Goal: Information Seeking & Learning: Find specific fact

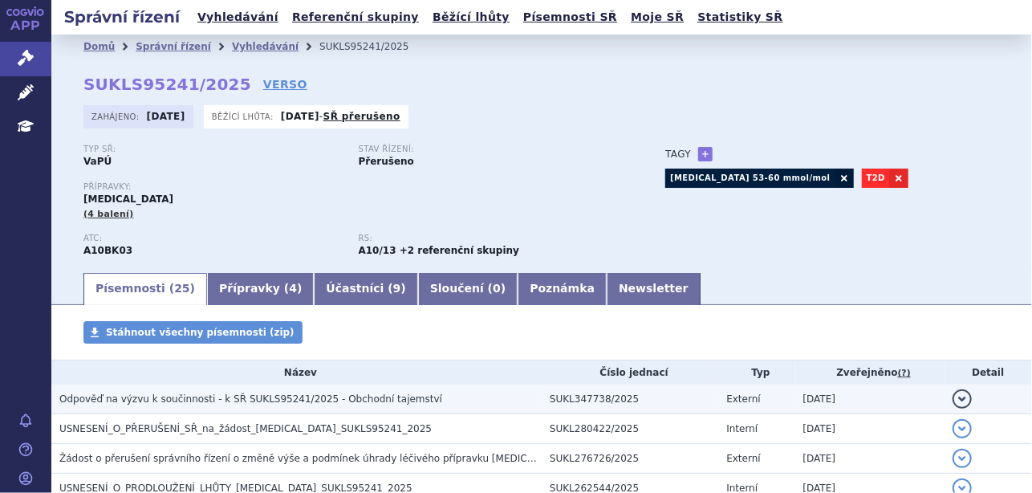
click at [614, 392] on td "SUKL347738/2025" at bounding box center [630, 399] width 177 height 30
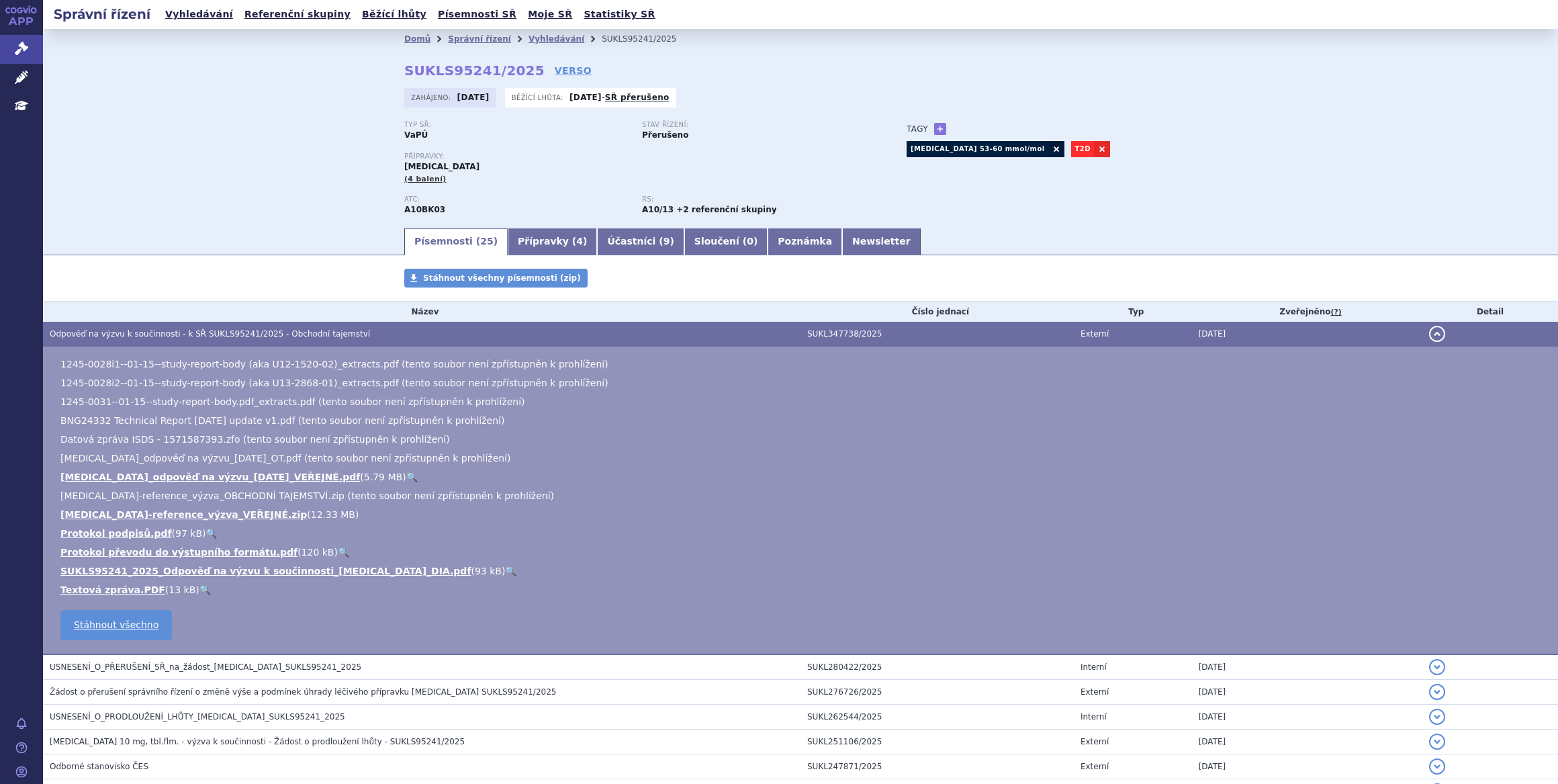
click at [407, 412] on link "🔍" at bounding box center [413, 476] width 12 height 11
click at [286, 262] on section "Domů Správní řízení Vyhledávání SUKLS95241/2025 SUKLS95241/2025 VERSO Zahájeno:…" at bounding box center [800, 680] width 1514 height 1303
click at [26, 46] on icon at bounding box center [22, 49] width 13 height 13
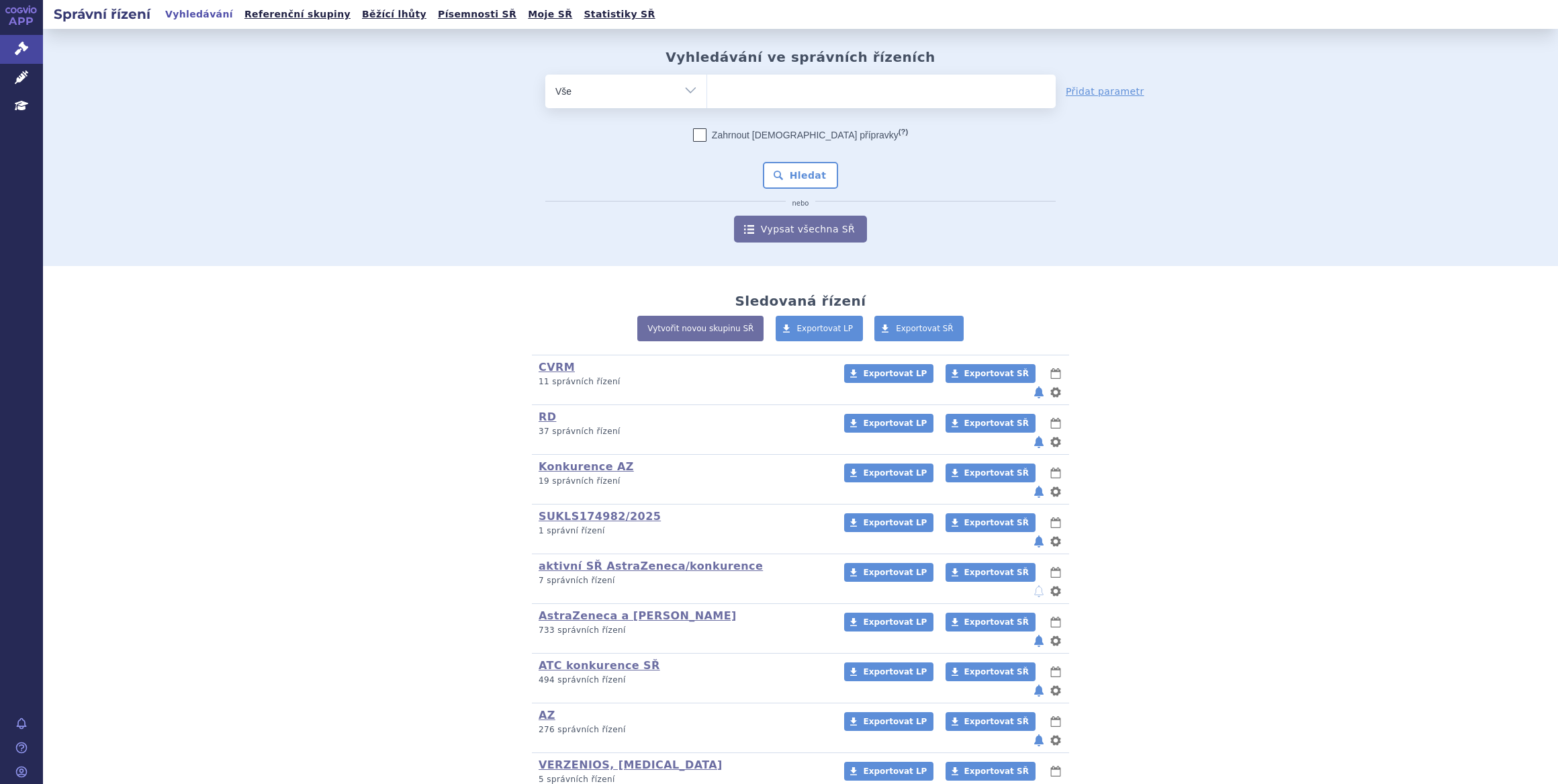
click at [727, 95] on ul at bounding box center [881, 89] width 348 height 28
click at [707, 95] on select at bounding box center [706, 90] width 1 height 33
type input "for"
type input "forx"
type input "forxig"
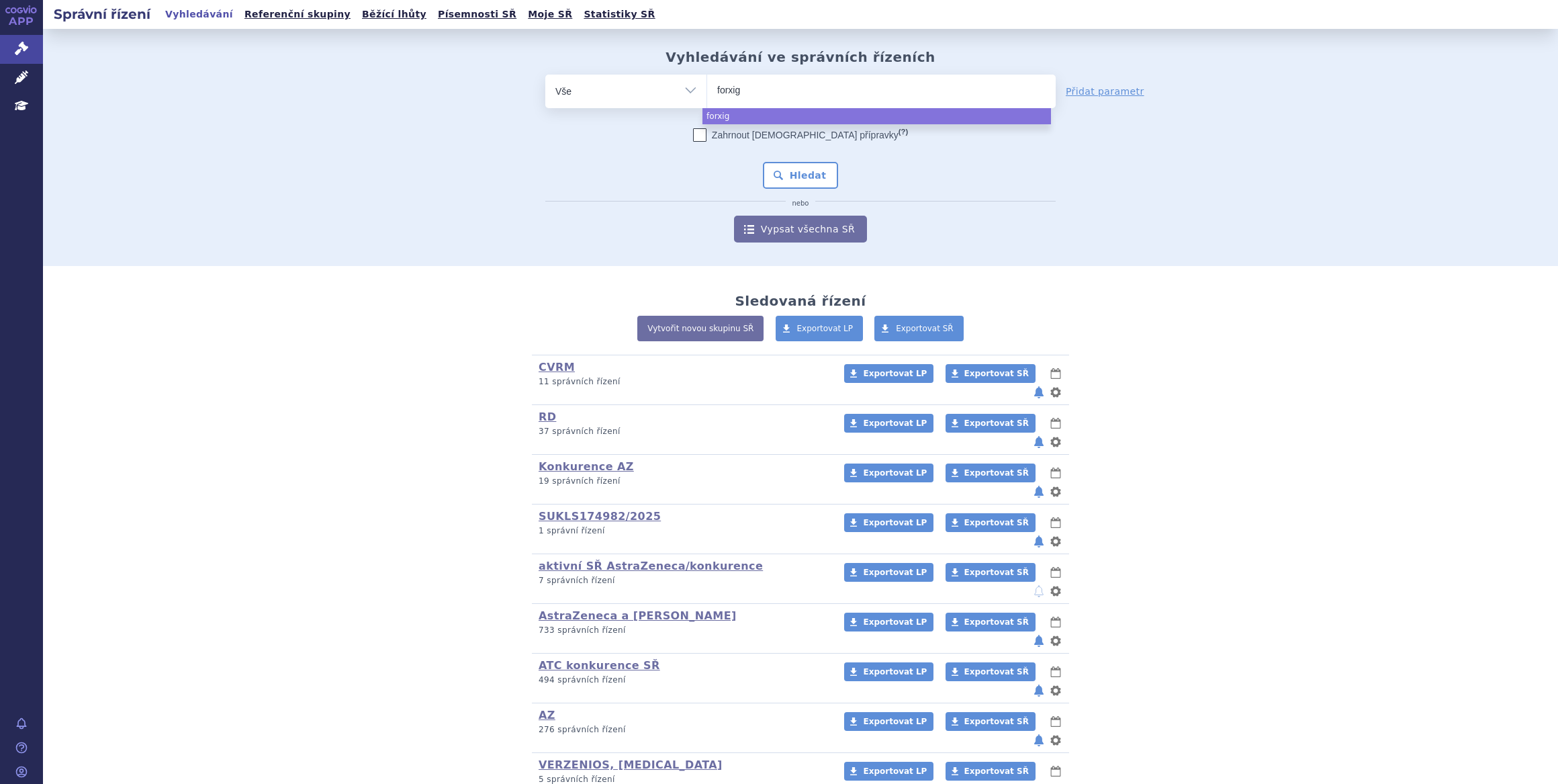
type input "forxiga"
select select "forxiga"
click at [792, 176] on button "Hledat" at bounding box center [801, 175] width 76 height 27
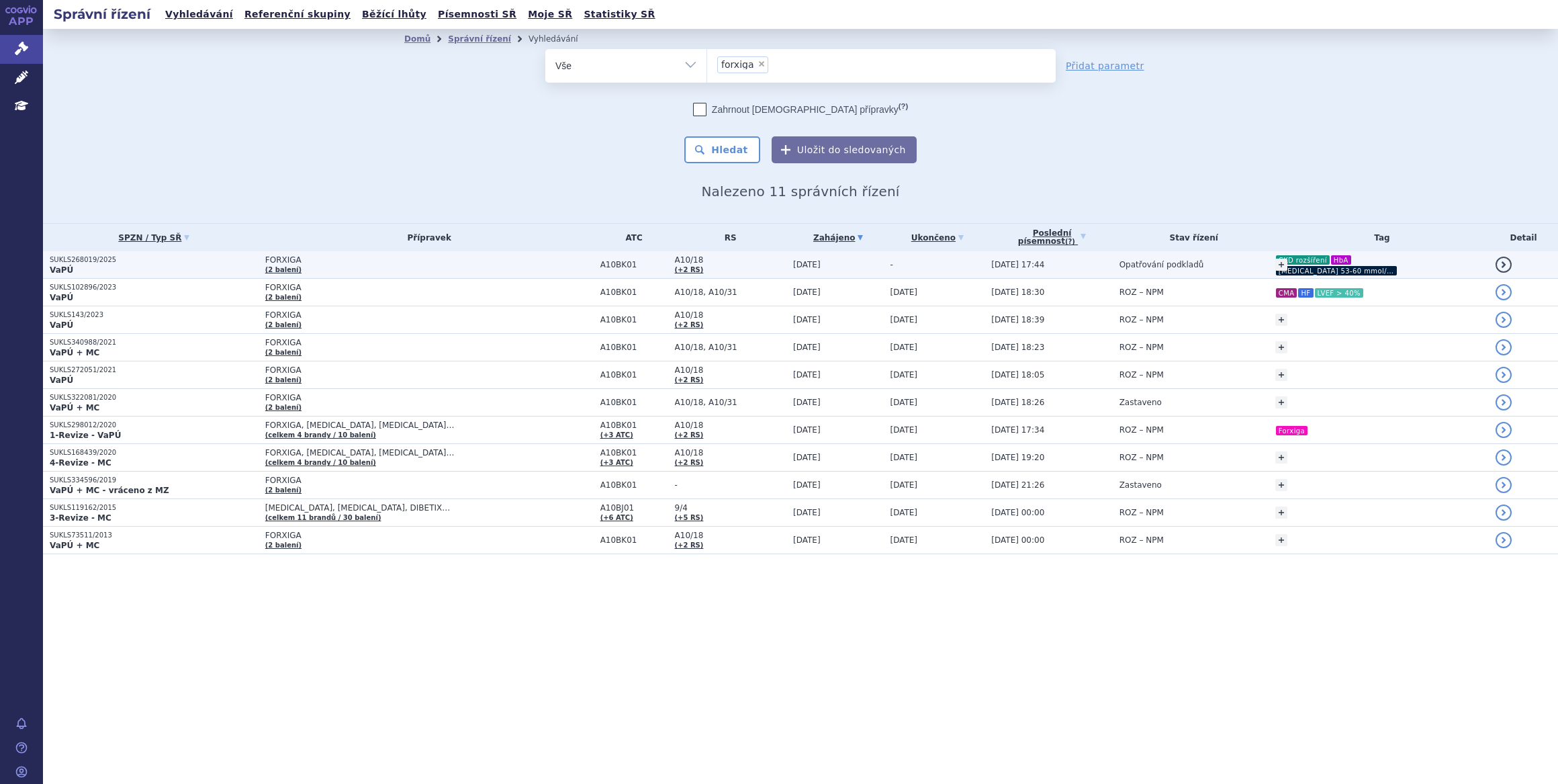
click at [1397, 267] on div "+ Přidat CKD rozšíření HbA HbA1c 53-60 mmol/mol HbA" at bounding box center [1381, 264] width 213 height 24
click at [1161, 262] on td "Opatřování podkladů" at bounding box center [1191, 264] width 156 height 28
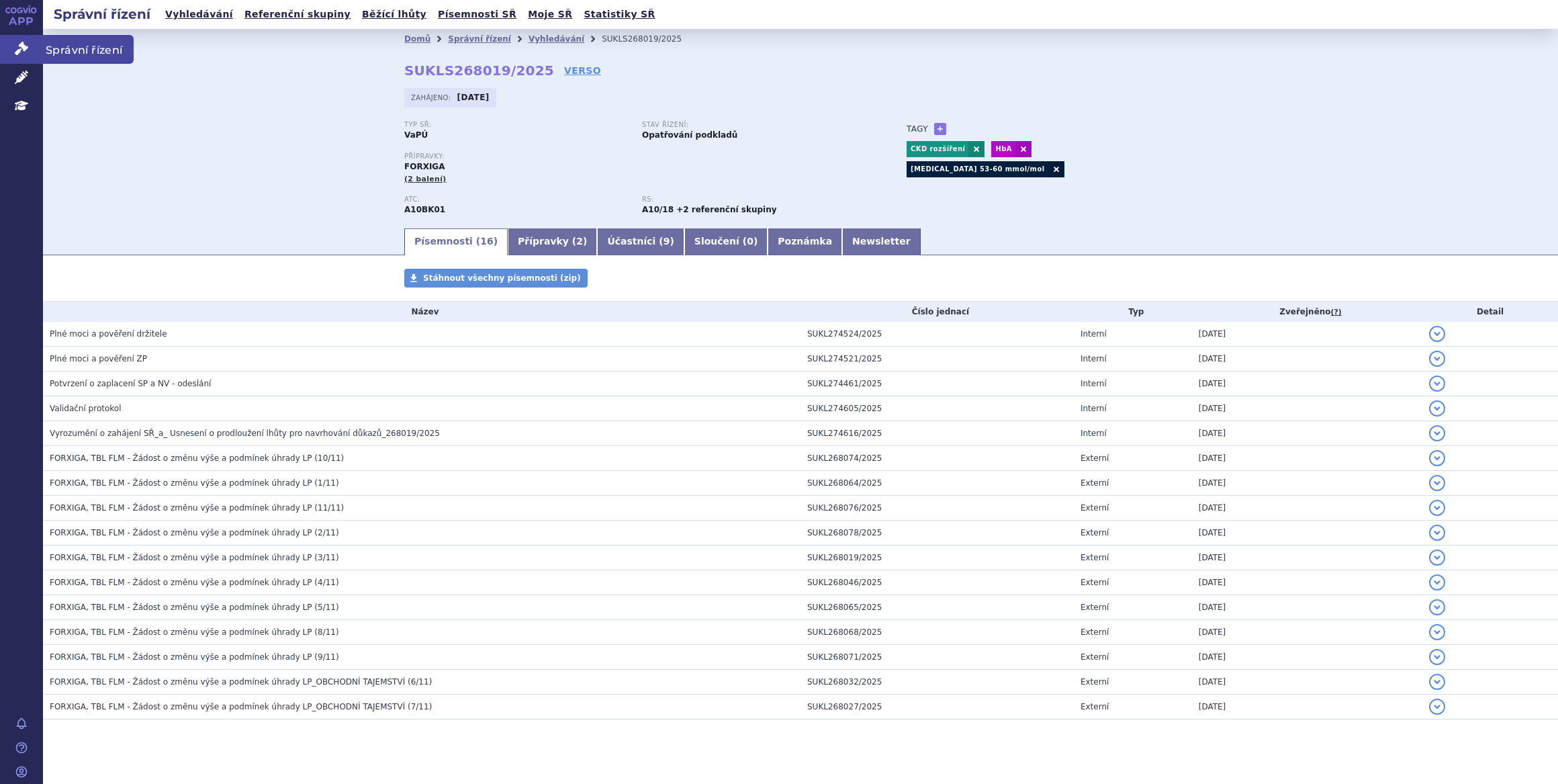
click at [29, 46] on link "Správní řízení" at bounding box center [21, 49] width 43 height 28
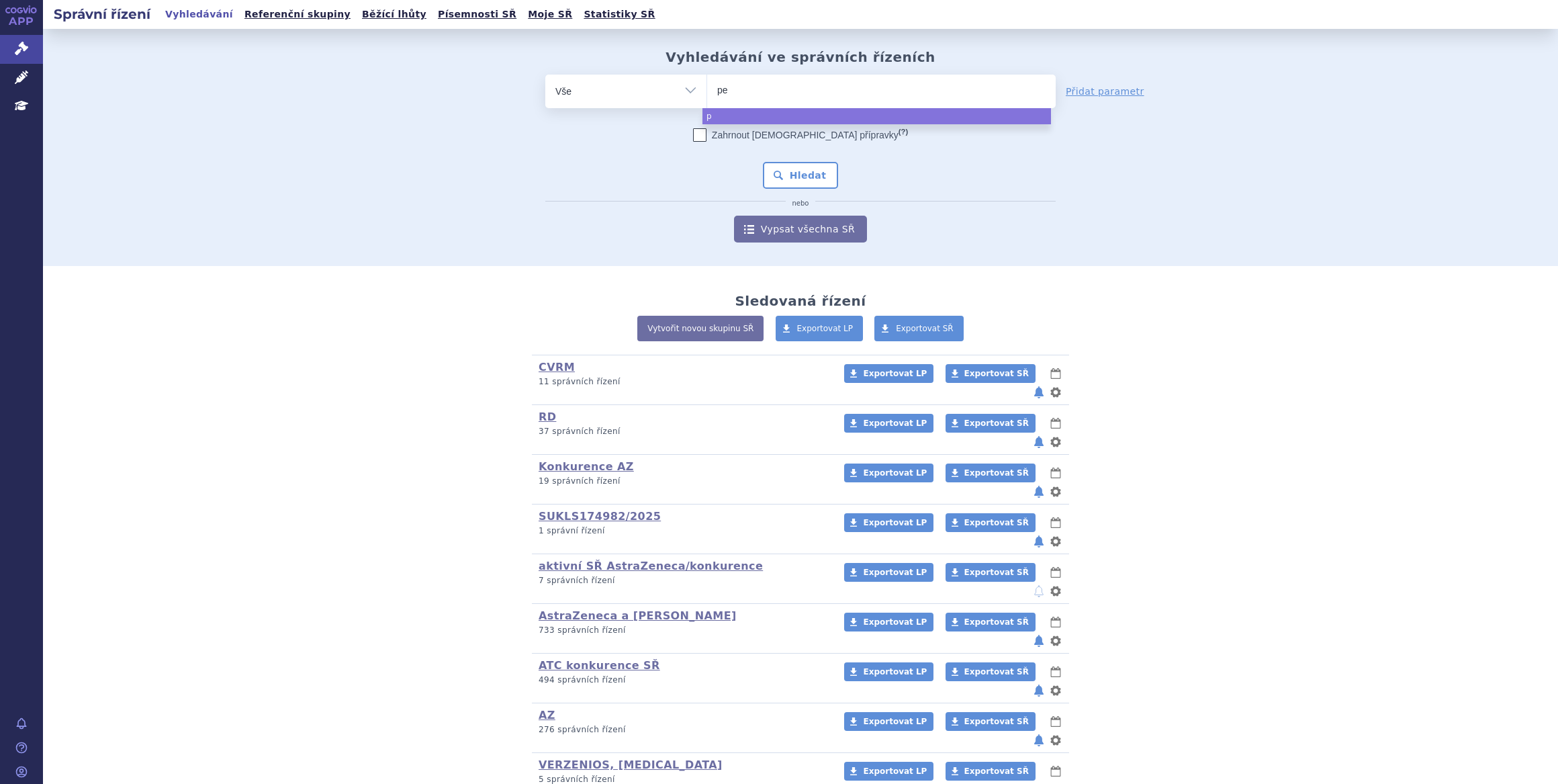
type input "pem"
type input "pembr"
type input "pembro"
type input "pembroliz"
type input "pembrolizu"
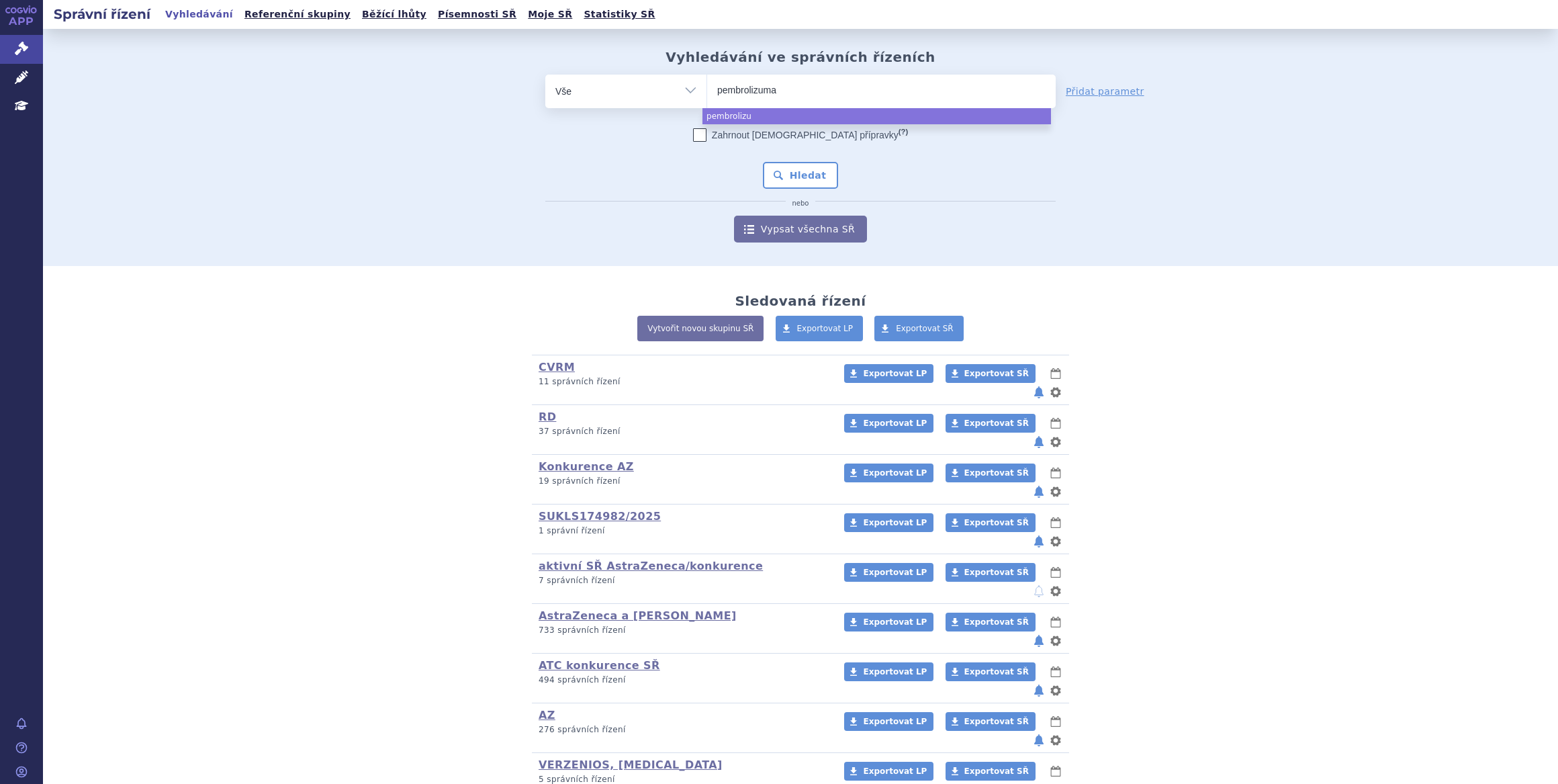
type input "[MEDICAL_DATA]"
select select "[MEDICAL_DATA]"
click at [804, 188] on button "Hledat" at bounding box center [801, 175] width 76 height 27
